Goal: Task Accomplishment & Management: Complete application form

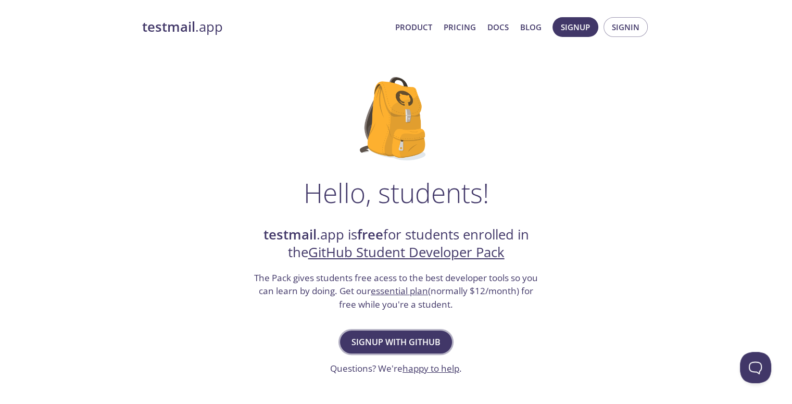
click at [402, 342] on span "Signup with GitHub" at bounding box center [396, 342] width 89 height 15
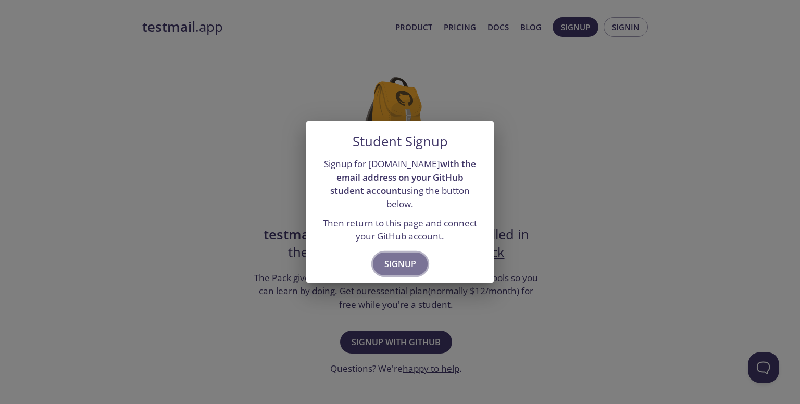
click at [412, 258] on span "Signup" at bounding box center [400, 264] width 32 height 15
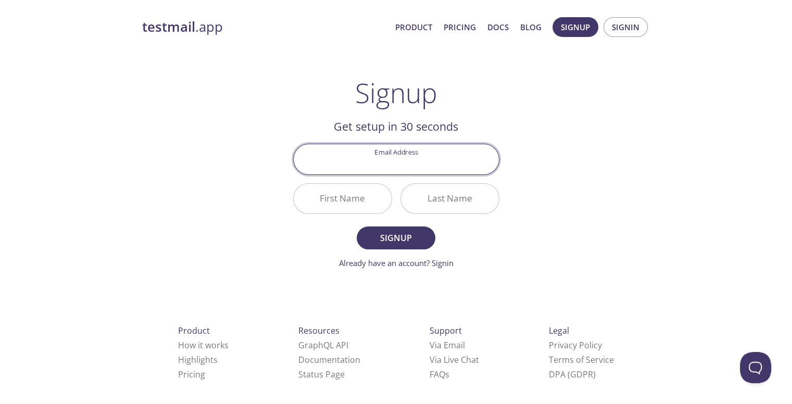
click at [429, 159] on input "Email Address" at bounding box center [396, 159] width 205 height 30
type input "[EMAIL_ADDRESS][DOMAIN_NAME]"
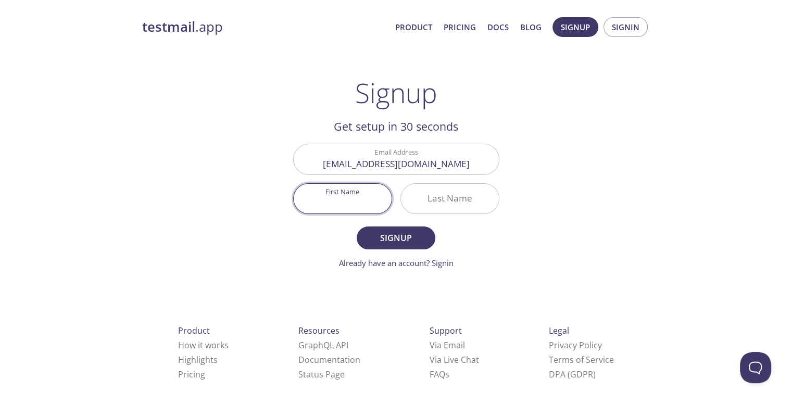
click at [378, 205] on input "First Name" at bounding box center [343, 199] width 98 height 30
type input "Amanze"
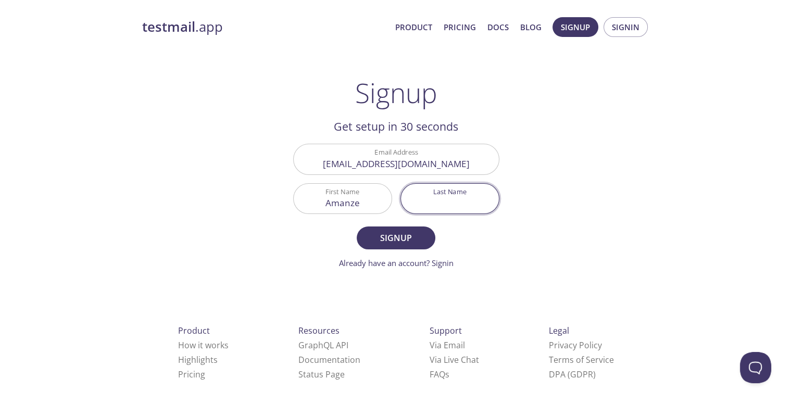
click at [434, 203] on input "Last Name" at bounding box center [450, 199] width 98 height 30
type input "[PERSON_NAME]"
click at [423, 235] on span "Signup" at bounding box center [395, 238] width 55 height 15
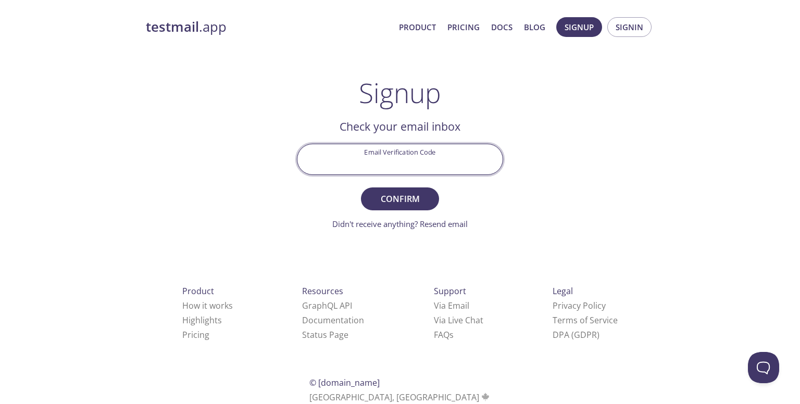
click at [446, 155] on input "Email Verification Code" at bounding box center [399, 159] width 205 height 30
type input "v"
paste input "9LGNAKJ"
type input "9LGNAKJ"
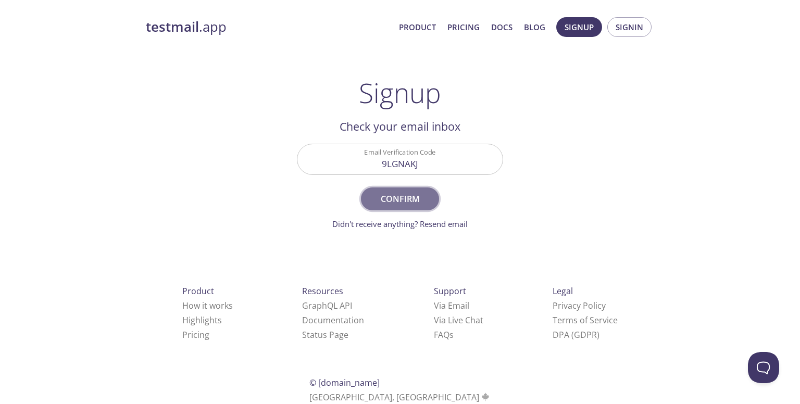
click at [413, 190] on button "Confirm" at bounding box center [400, 198] width 78 height 23
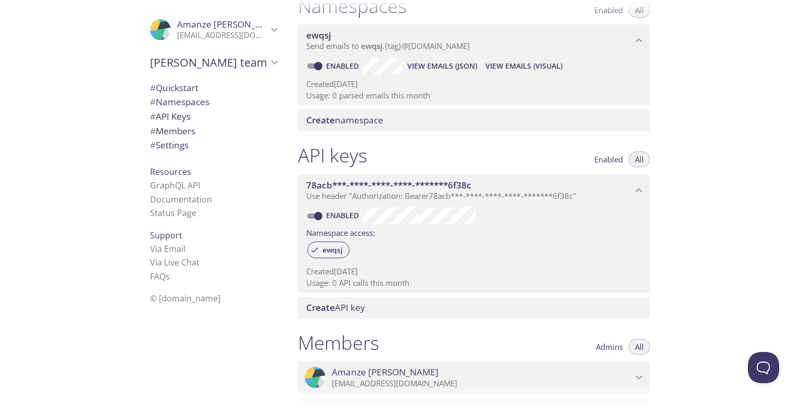
scroll to position [124, 0]
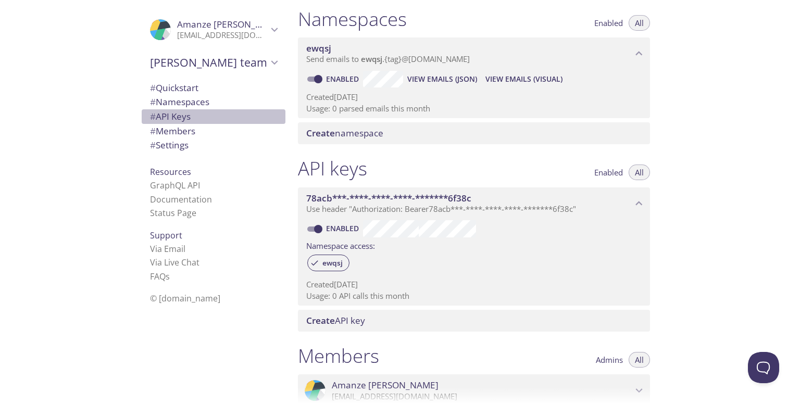
click at [179, 118] on span "# API Keys" at bounding box center [170, 116] width 41 height 12
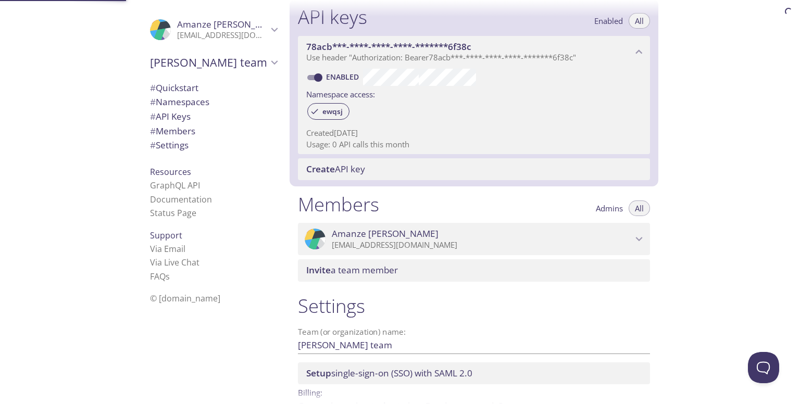
scroll to position [281, 0]
